Goal: Check status: Check status

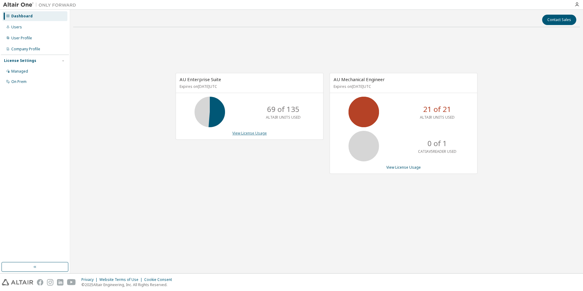
click at [241, 134] on link "View License Usage" at bounding box center [249, 132] width 34 height 5
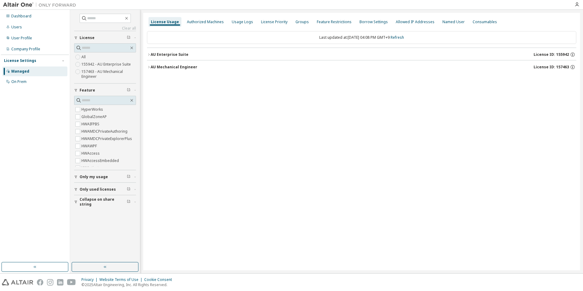
click at [76, 188] on icon "button" at bounding box center [76, 189] width 4 height 4
click at [148, 53] on icon "button" at bounding box center [149, 55] width 4 height 4
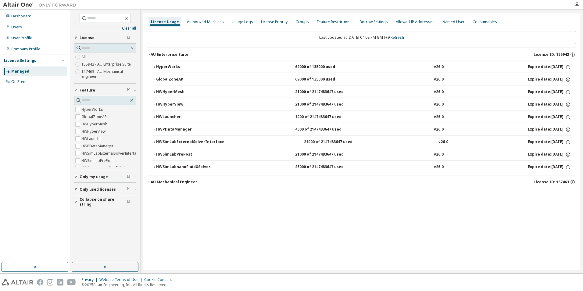
click at [155, 168] on icon "button" at bounding box center [154, 167] width 4 height 4
